Goal: Task Accomplishment & Management: Manage account settings

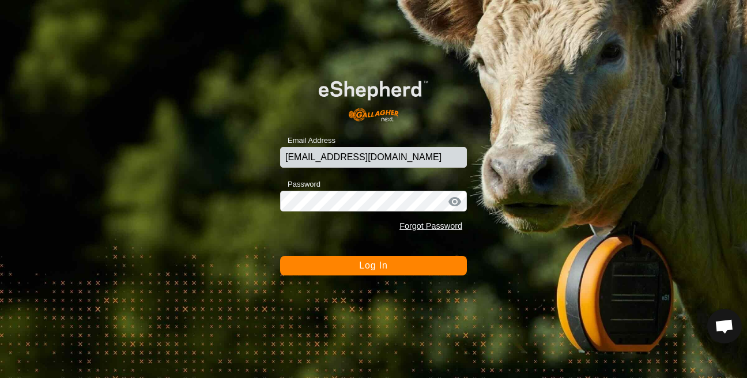
click at [375, 265] on span "Log In" at bounding box center [373, 266] width 28 height 10
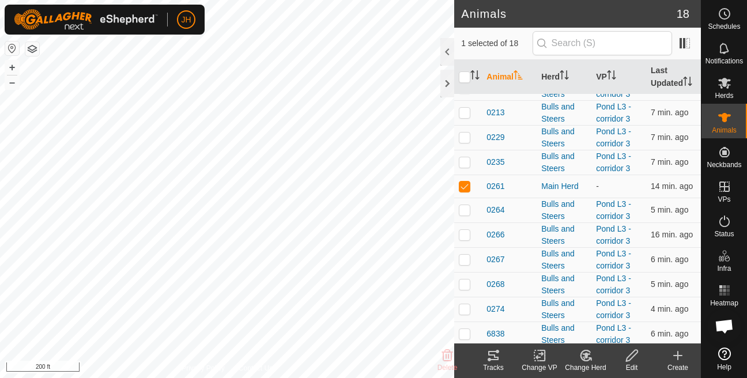
scroll to position [138, 0]
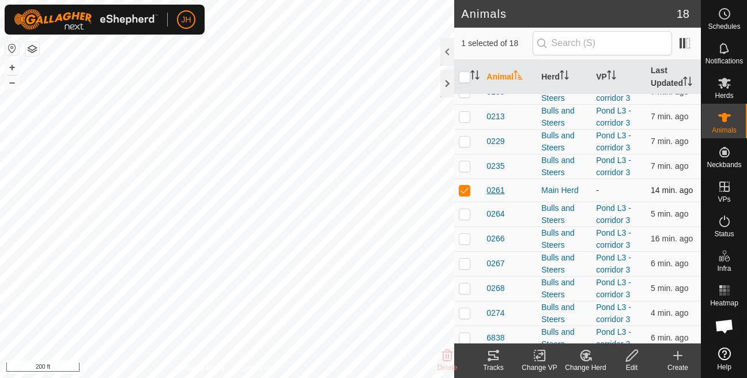
click at [490, 197] on span "0261" at bounding box center [496, 191] width 18 height 12
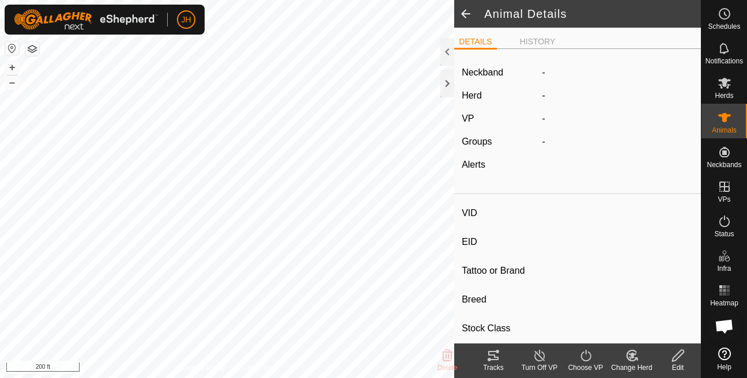
type input "0261"
type input "-"
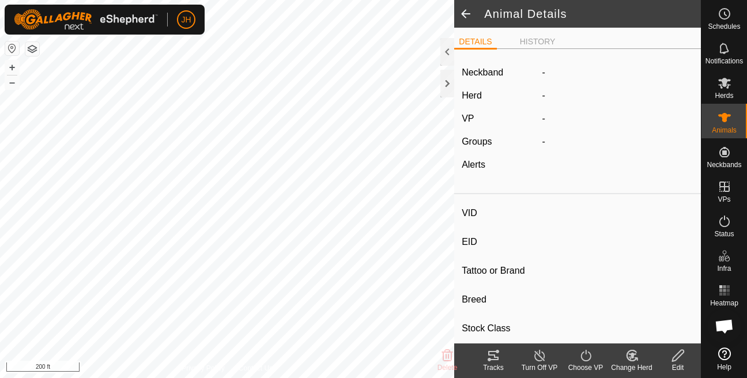
type input "0 kg"
type input "-"
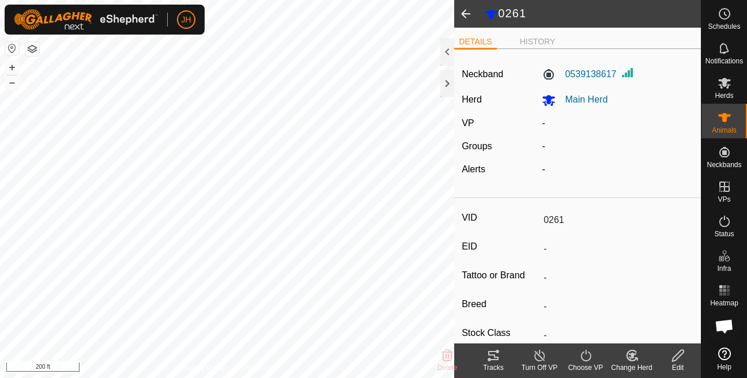
click at [627, 362] on icon at bounding box center [632, 356] width 14 height 14
